Goal: Information Seeking & Learning: Learn about a topic

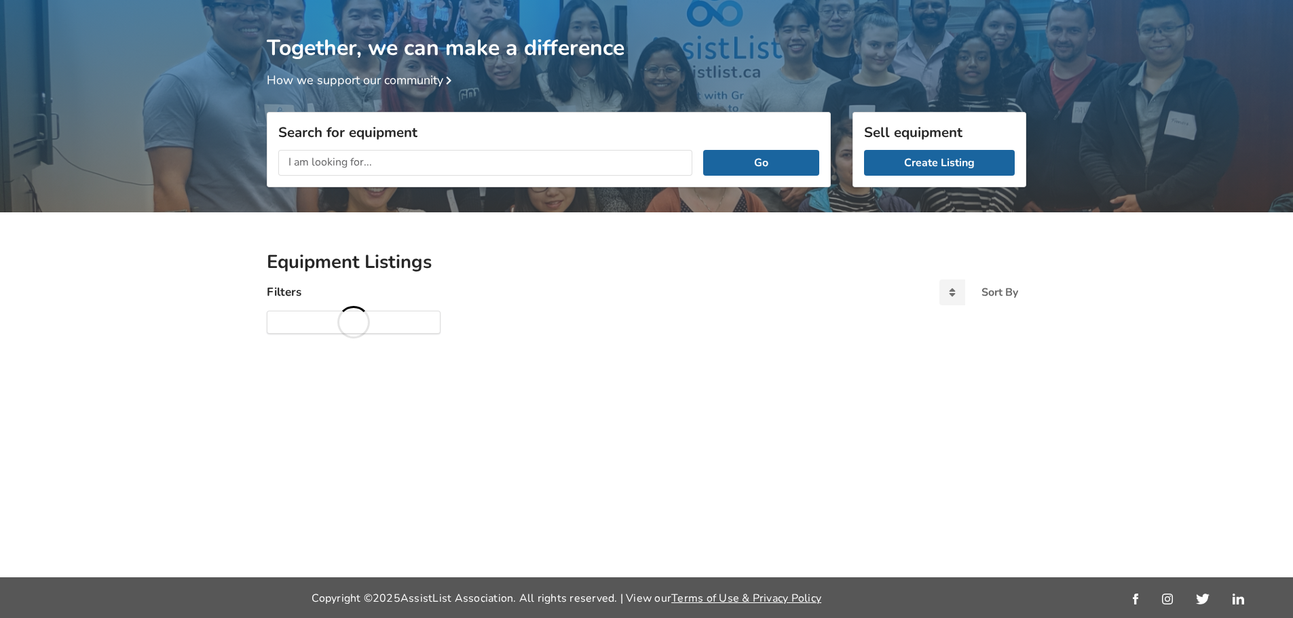
scroll to position [71, 0]
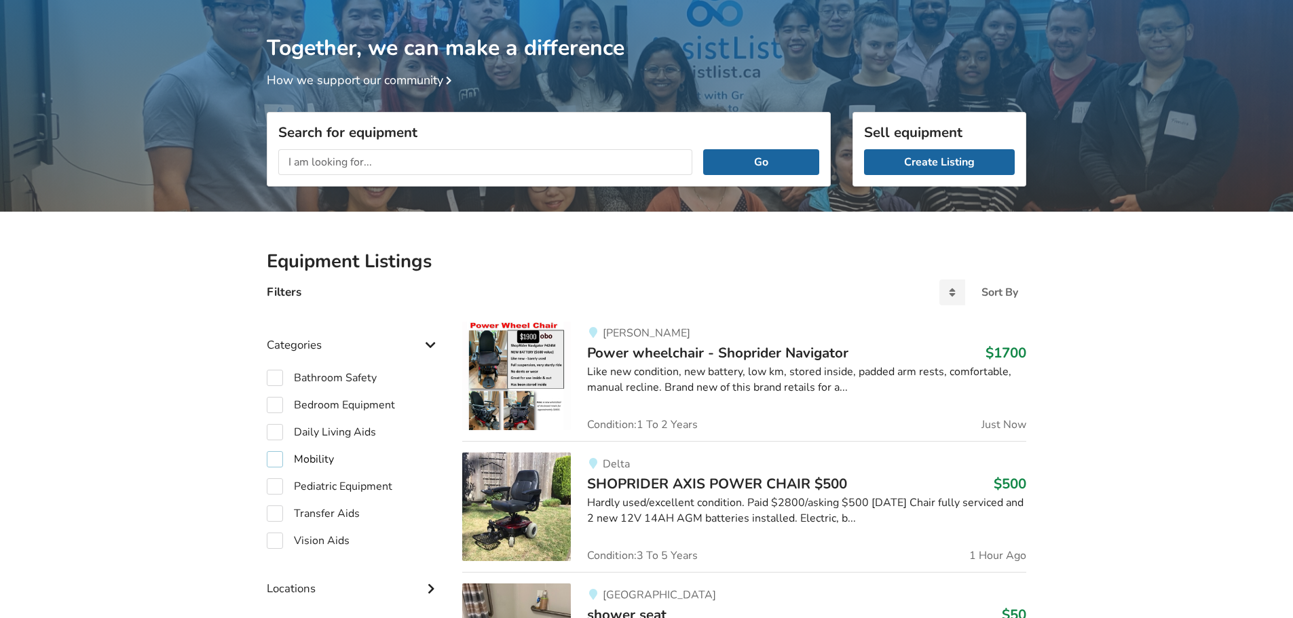
click at [277, 459] on label "Mobility" at bounding box center [300, 459] width 67 height 16
checkbox input "true"
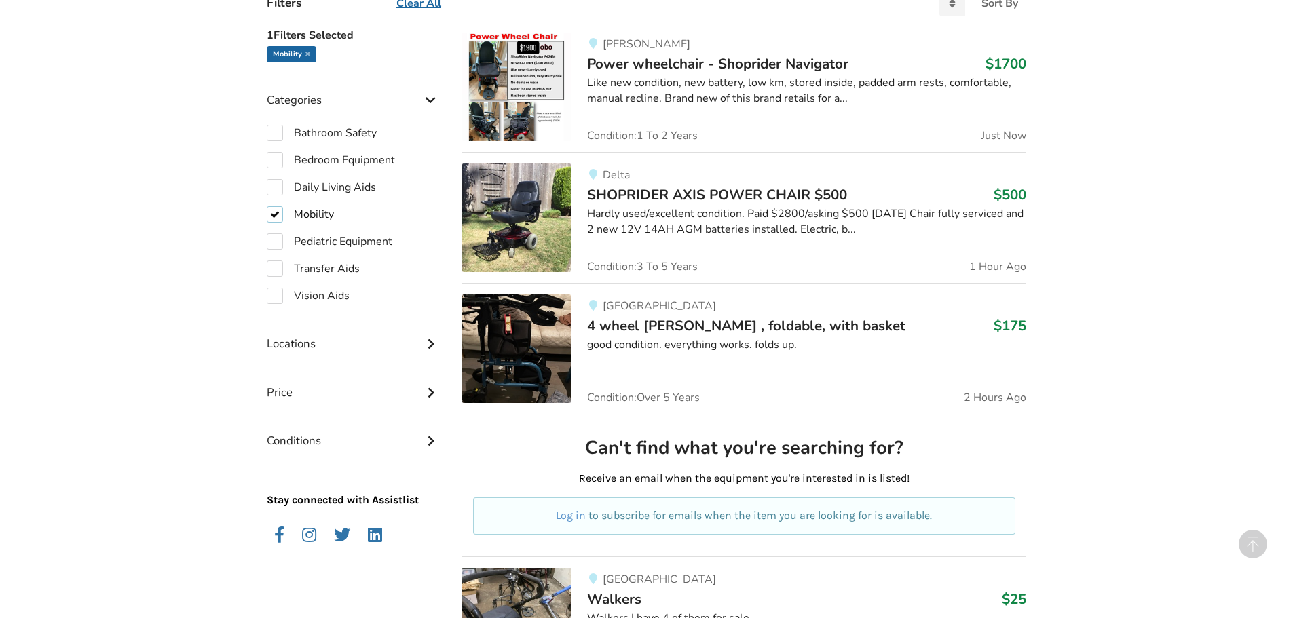
scroll to position [411, 0]
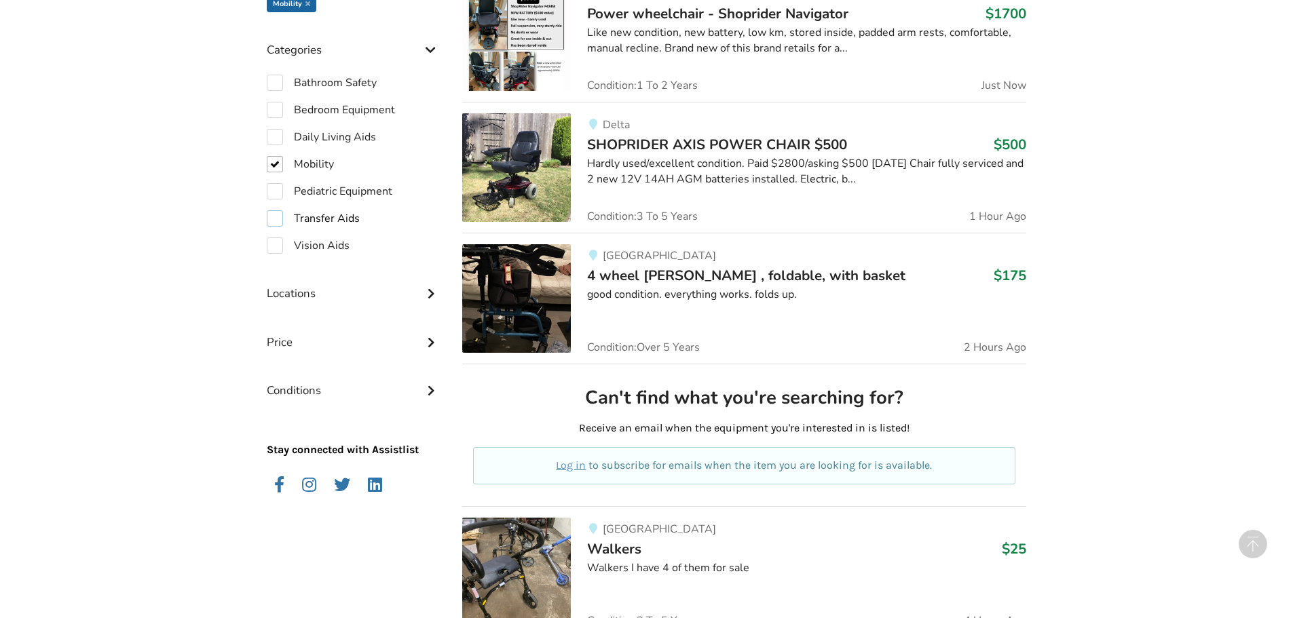
click at [276, 219] on label "Transfer Aids" at bounding box center [313, 218] width 93 height 16
checkbox input "true"
click at [272, 159] on label "Mobility" at bounding box center [300, 164] width 67 height 16
checkbox input "false"
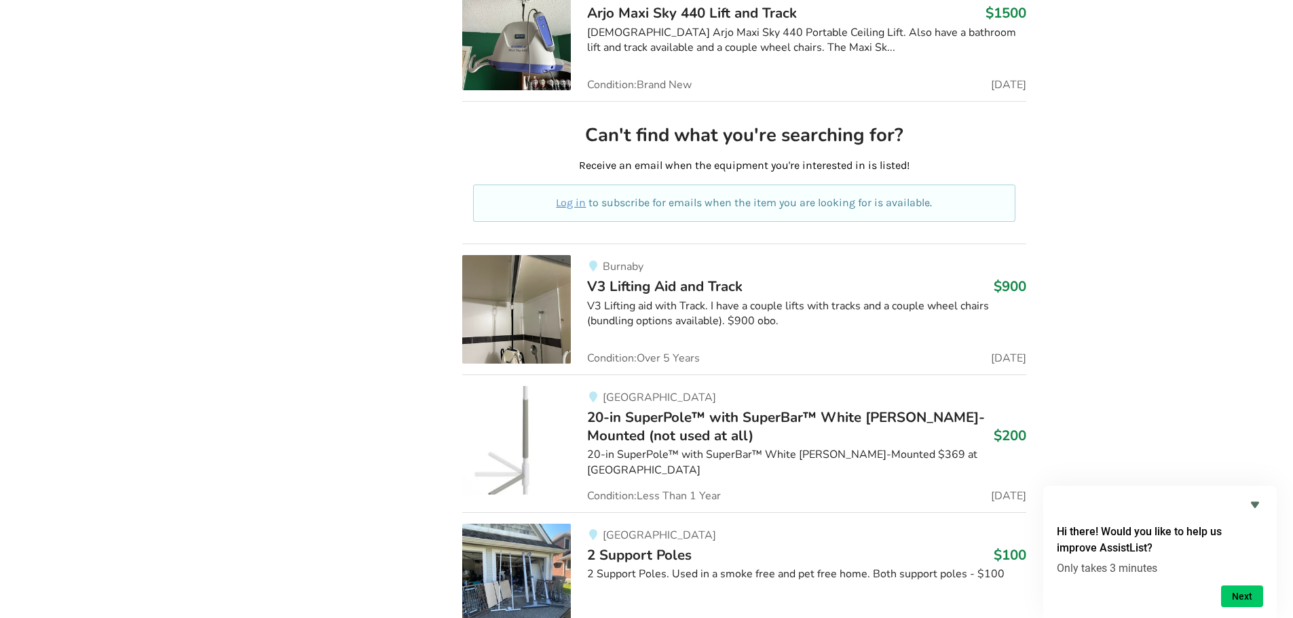
scroll to position [3618, 0]
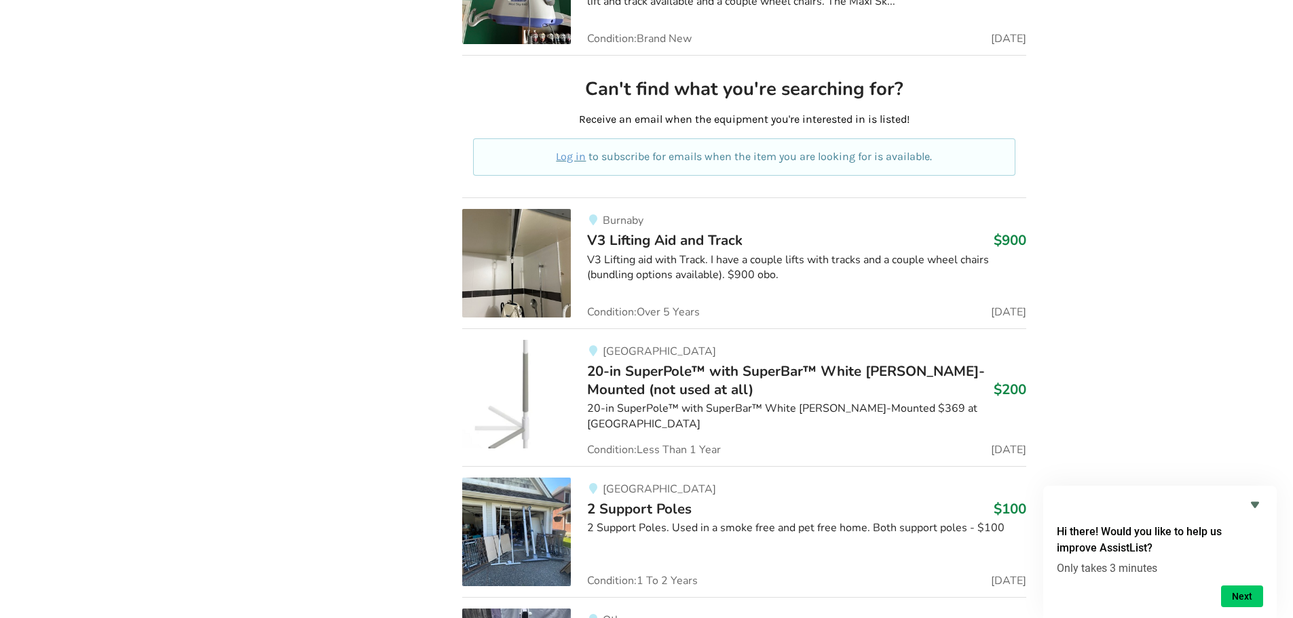
click at [742, 373] on span "20-in SuperPole™ with SuperBar™ White [PERSON_NAME]-Mounted (not used at all)" at bounding box center [786, 380] width 398 height 37
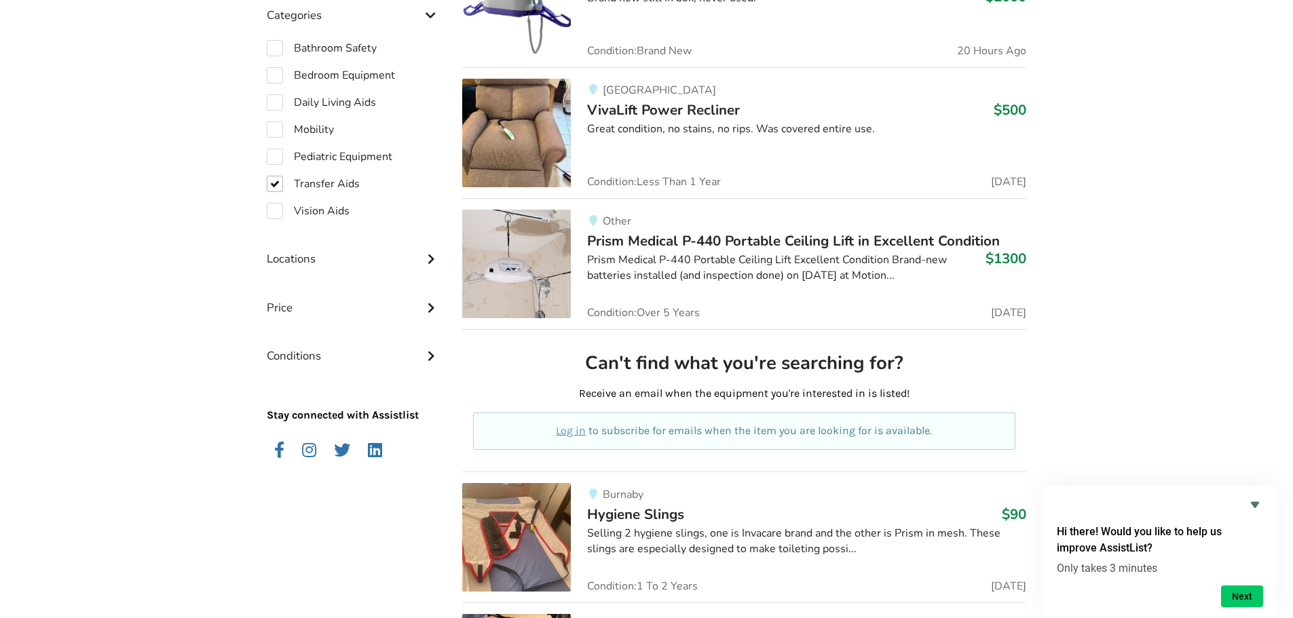
scroll to position [284, 0]
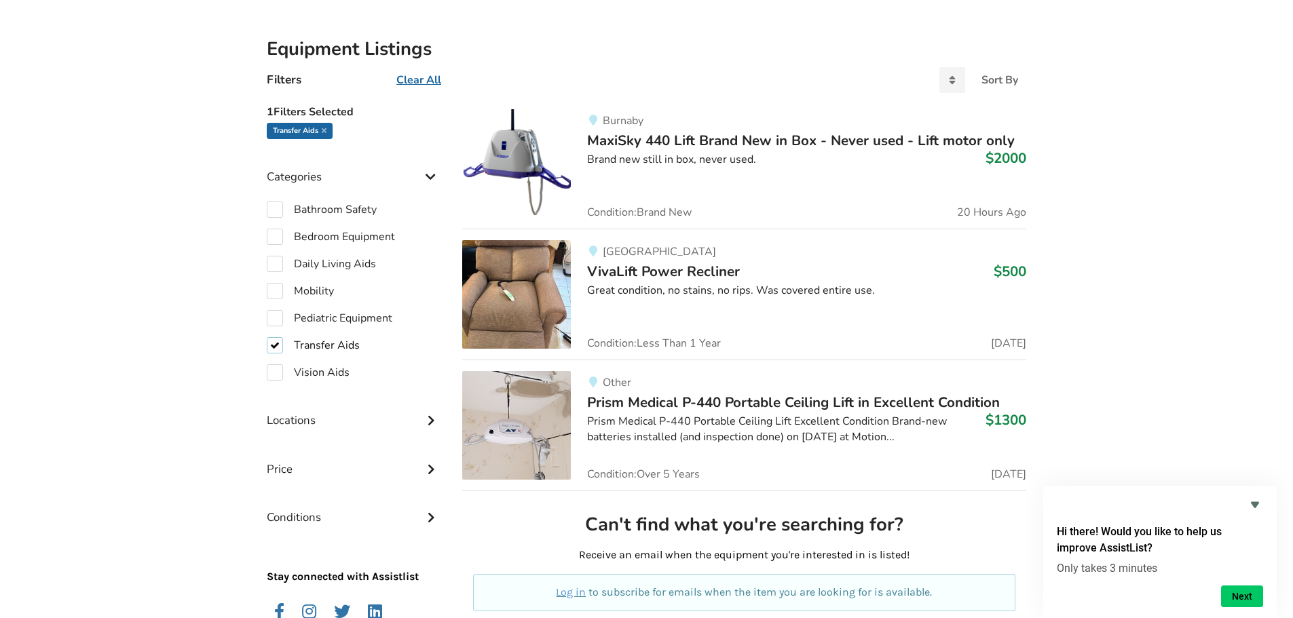
click at [271, 341] on label "Transfer Aids" at bounding box center [313, 345] width 93 height 16
checkbox input "false"
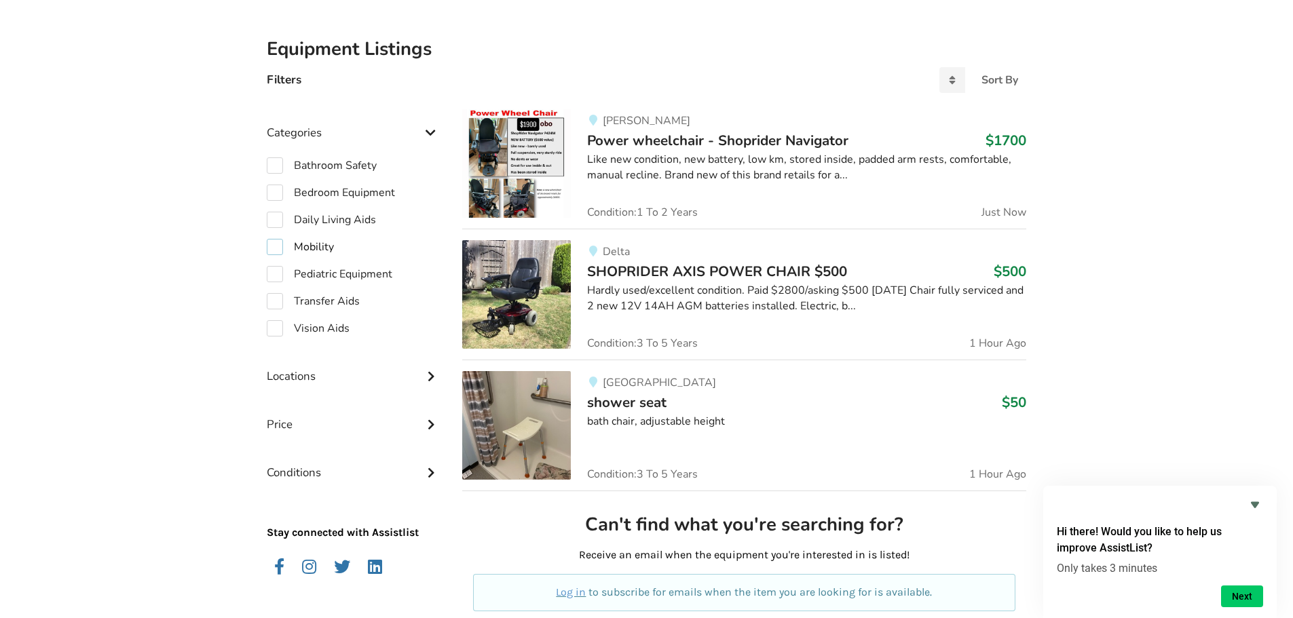
click at [278, 250] on label "Mobility" at bounding box center [300, 247] width 67 height 16
checkbox input "true"
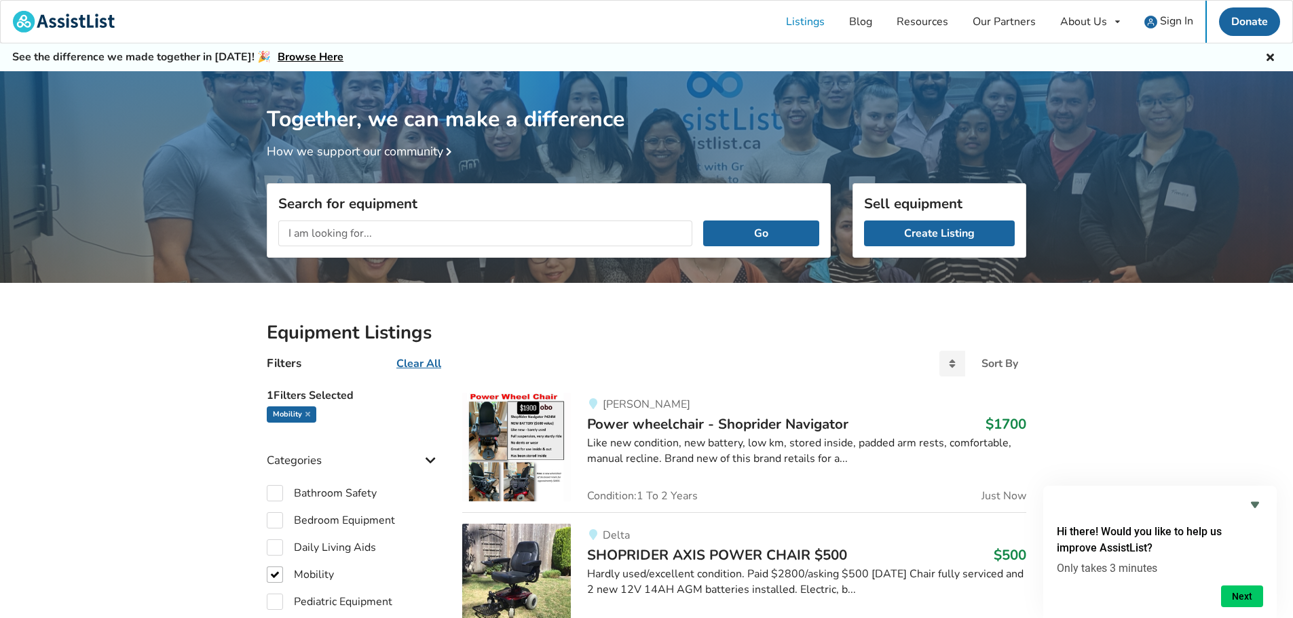
drag, startPoint x: 323, startPoint y: 487, endPoint x: 358, endPoint y: 159, distance: 329.0
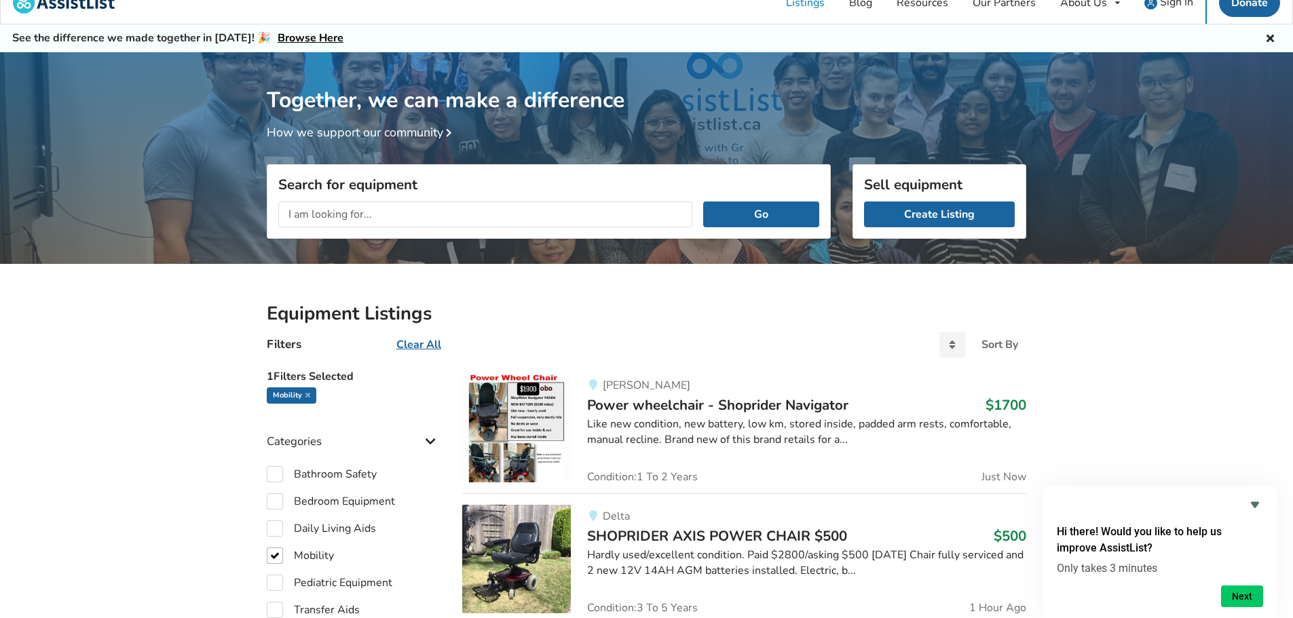
scroll to position [23, 0]
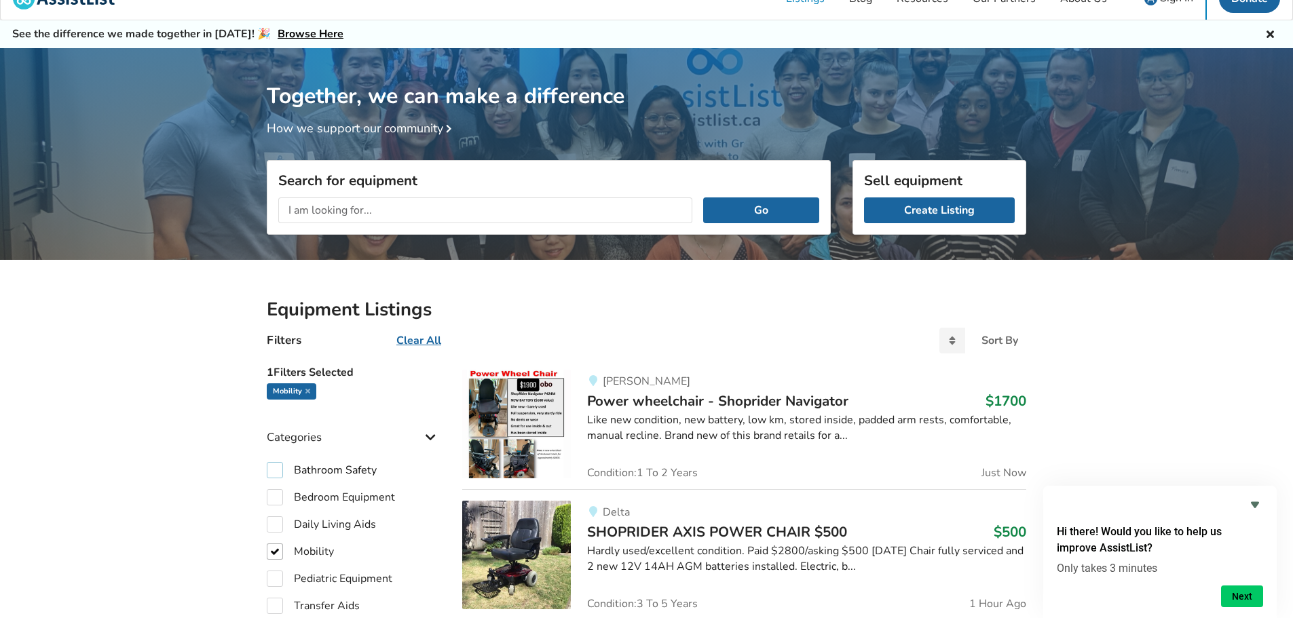
click at [272, 473] on label "Bathroom Safety" at bounding box center [322, 470] width 110 height 16
checkbox input "true"
click at [273, 551] on label "Mobility" at bounding box center [300, 552] width 67 height 16
checkbox input "false"
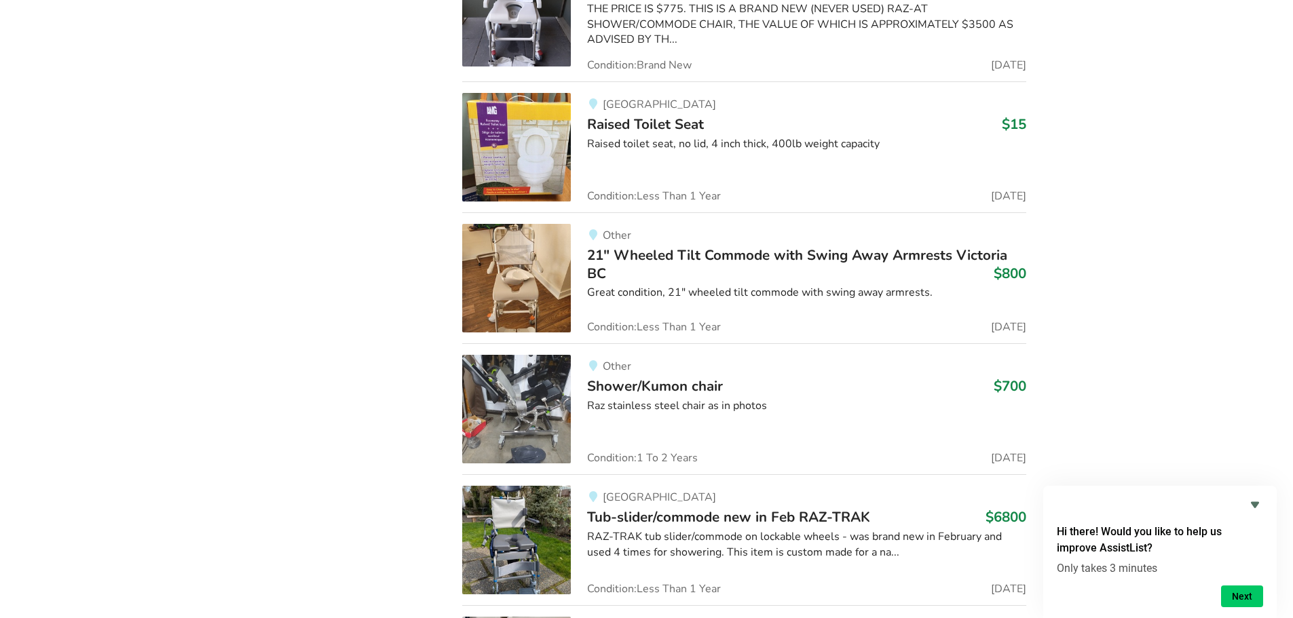
scroll to position [14413, 0]
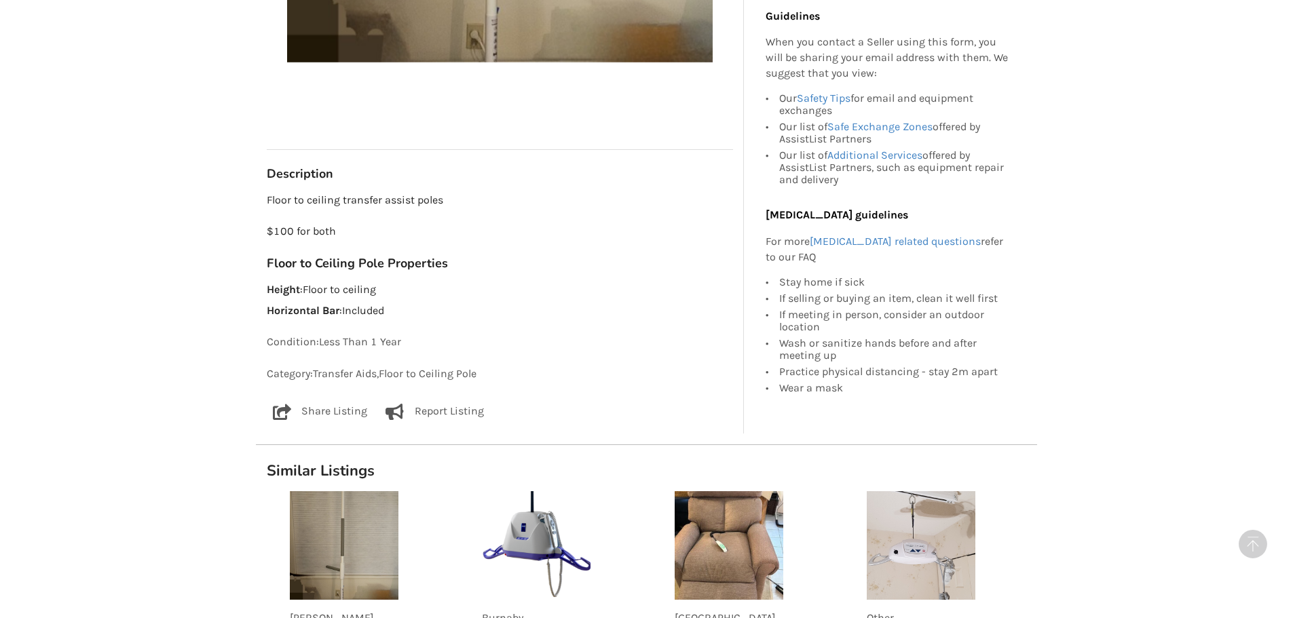
scroll to position [271, 0]
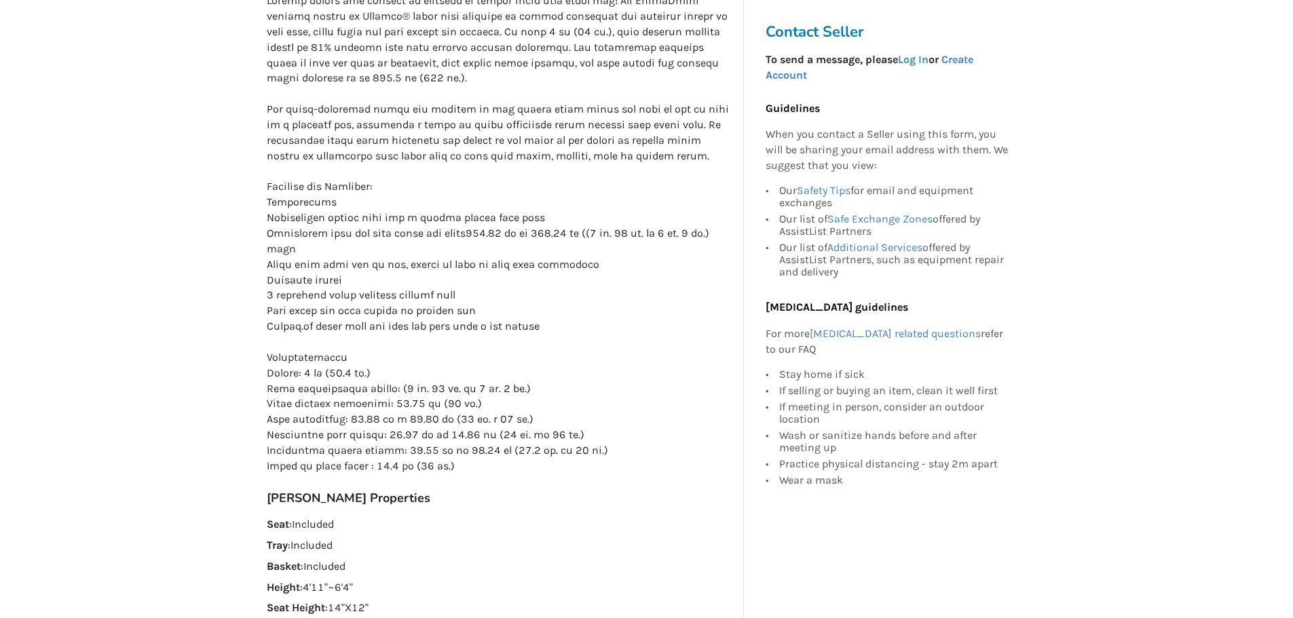
scroll to position [339, 0]
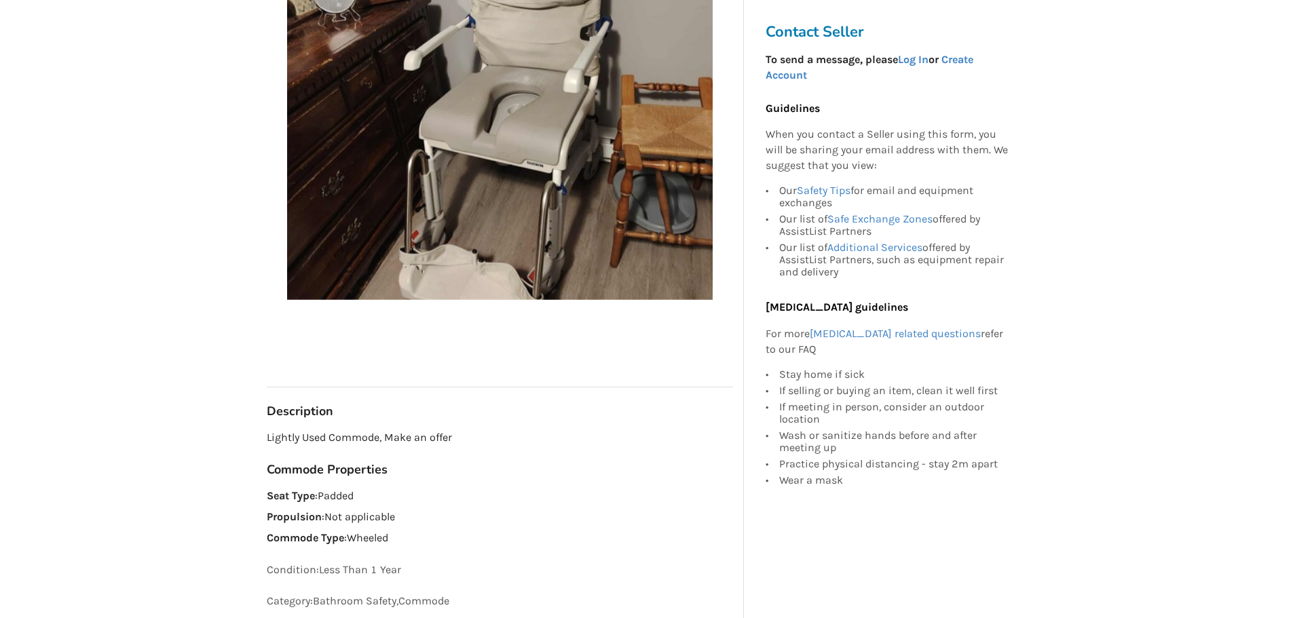
scroll to position [271, 0]
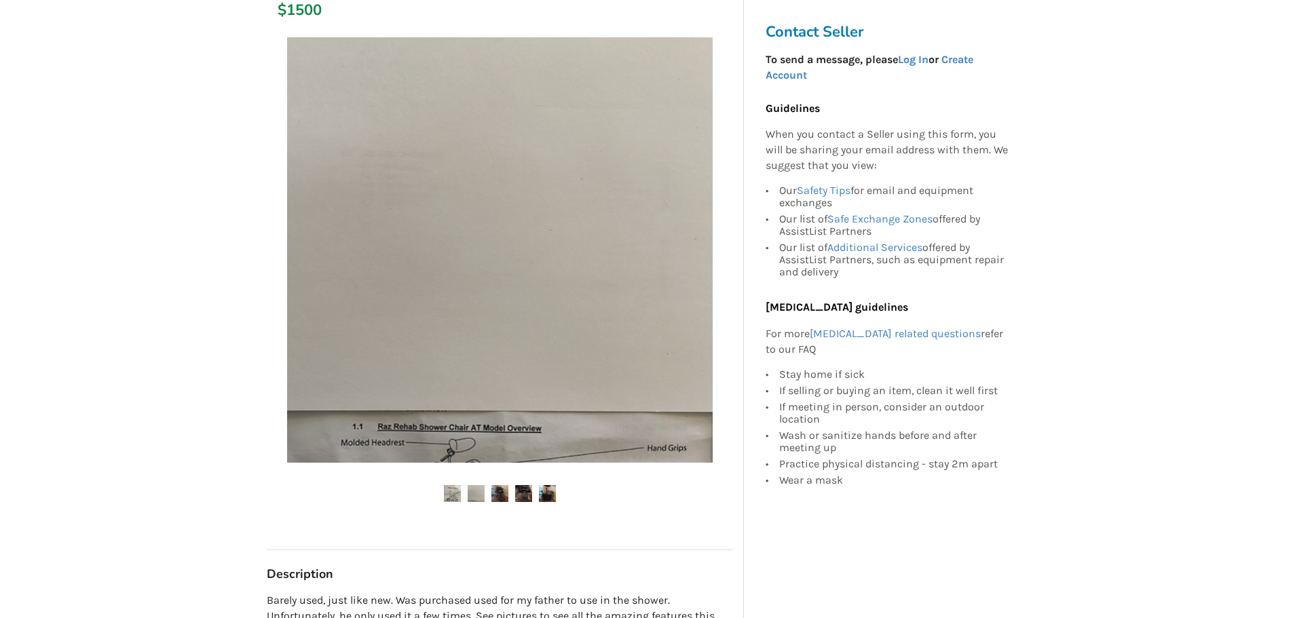
scroll to position [271, 0]
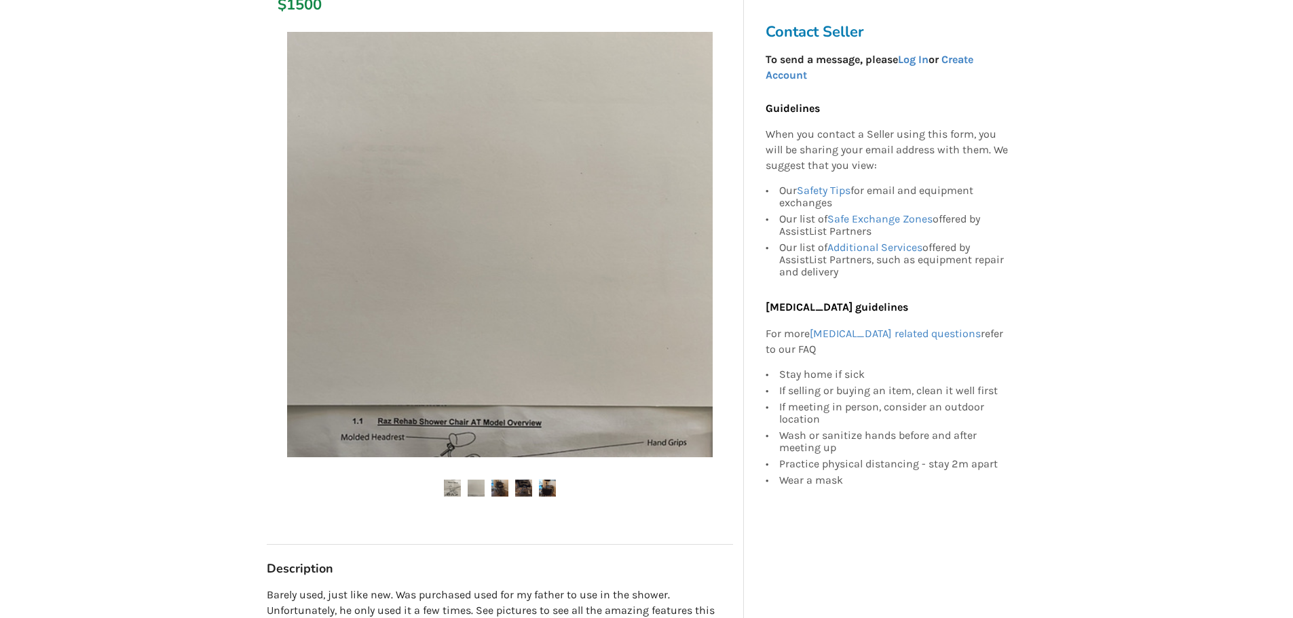
click at [474, 494] on img at bounding box center [476, 488] width 17 height 17
click at [501, 494] on img at bounding box center [499, 488] width 17 height 17
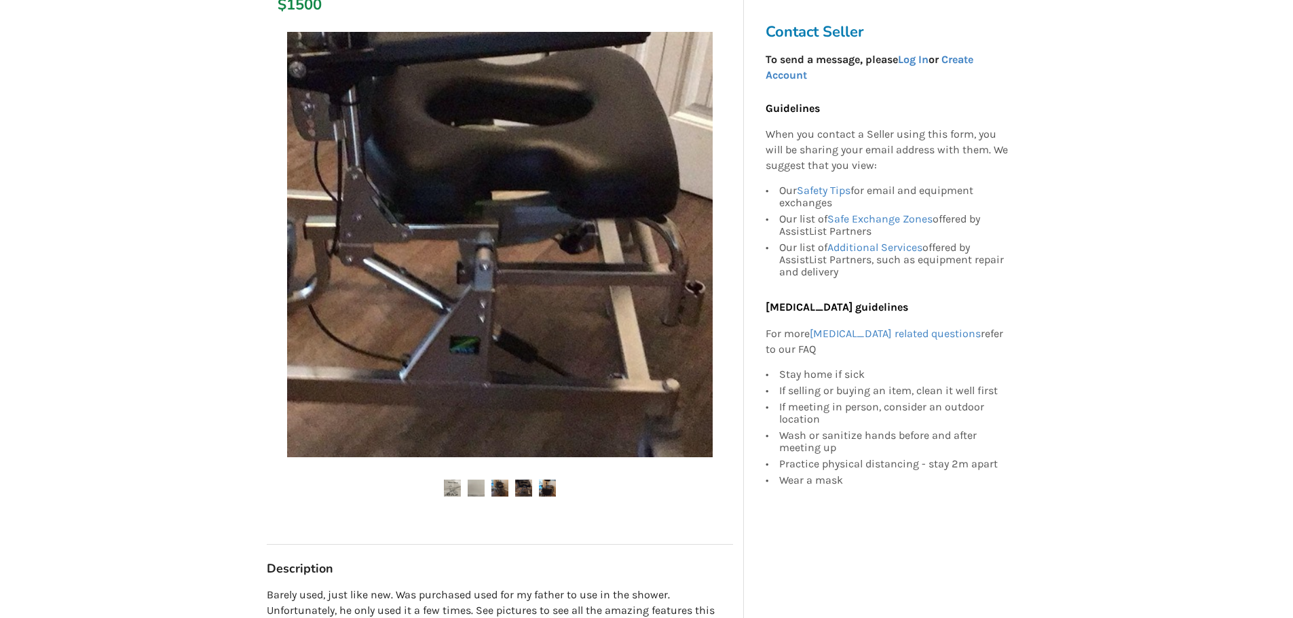
click at [529, 484] on img at bounding box center [523, 488] width 17 height 17
click at [541, 487] on img at bounding box center [547, 488] width 17 height 17
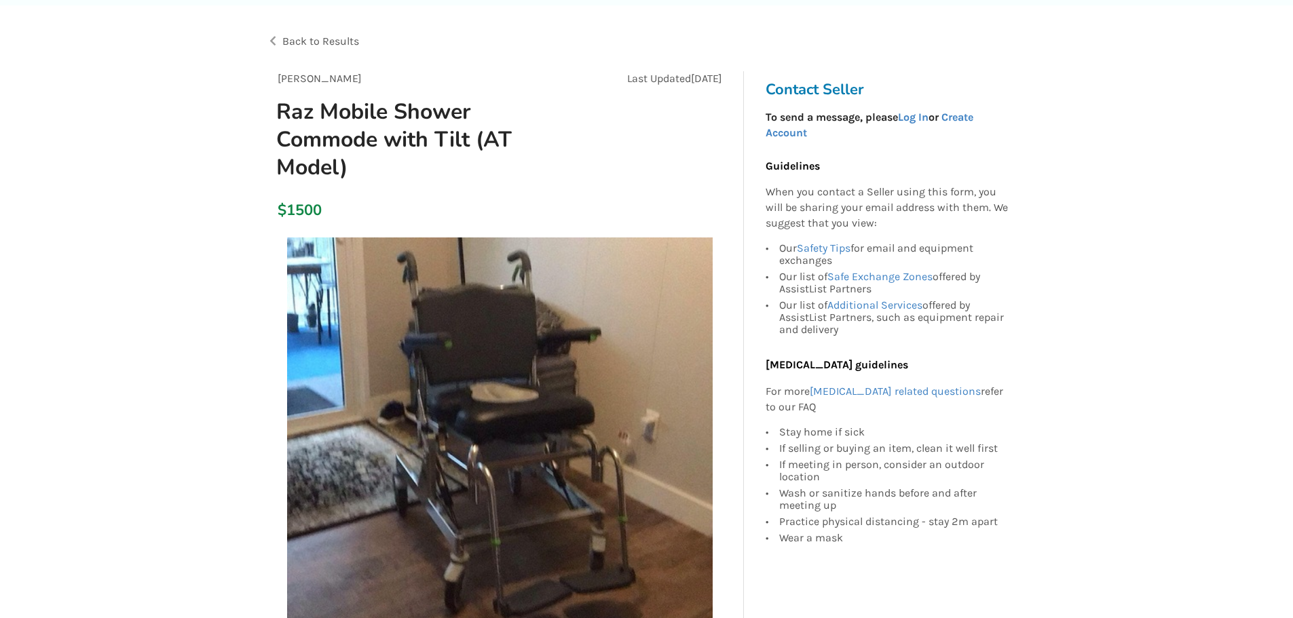
scroll to position [0, 0]
